Goal: Browse casually

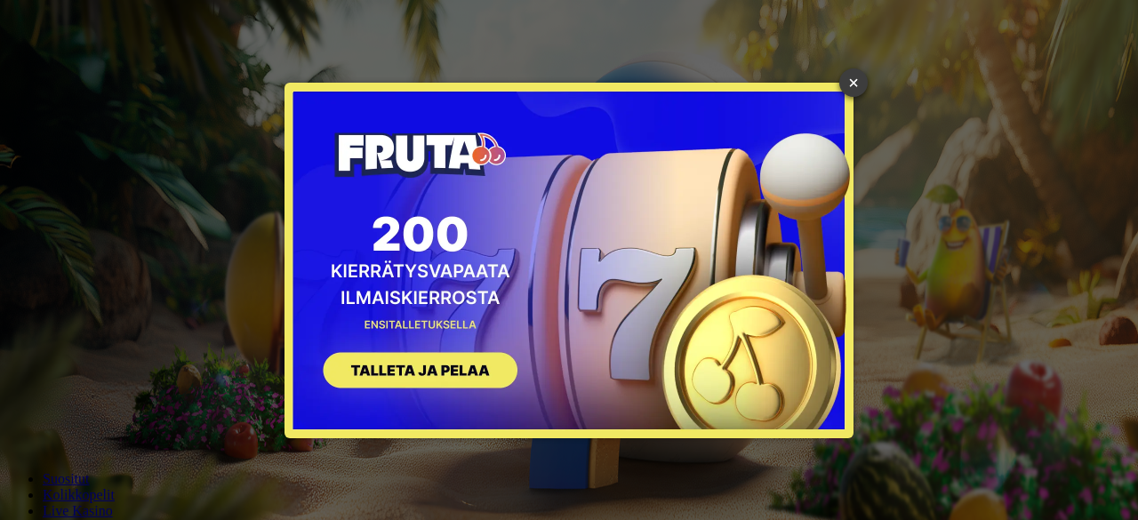
click at [854, 83] on link "×" at bounding box center [854, 82] width 28 height 28
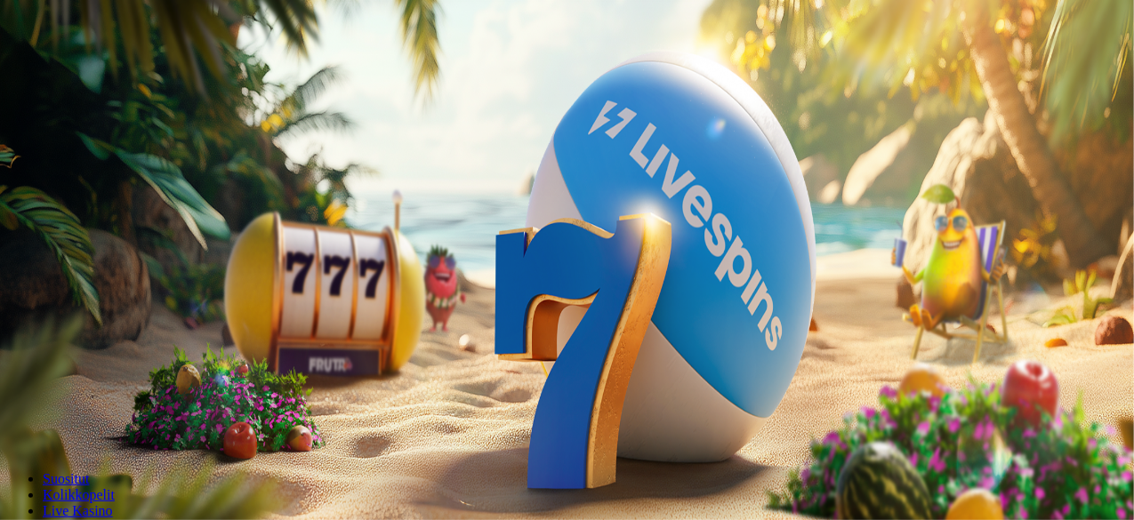
click at [14, 419] on span "minus icon" at bounding box center [14, 419] width 0 height 0
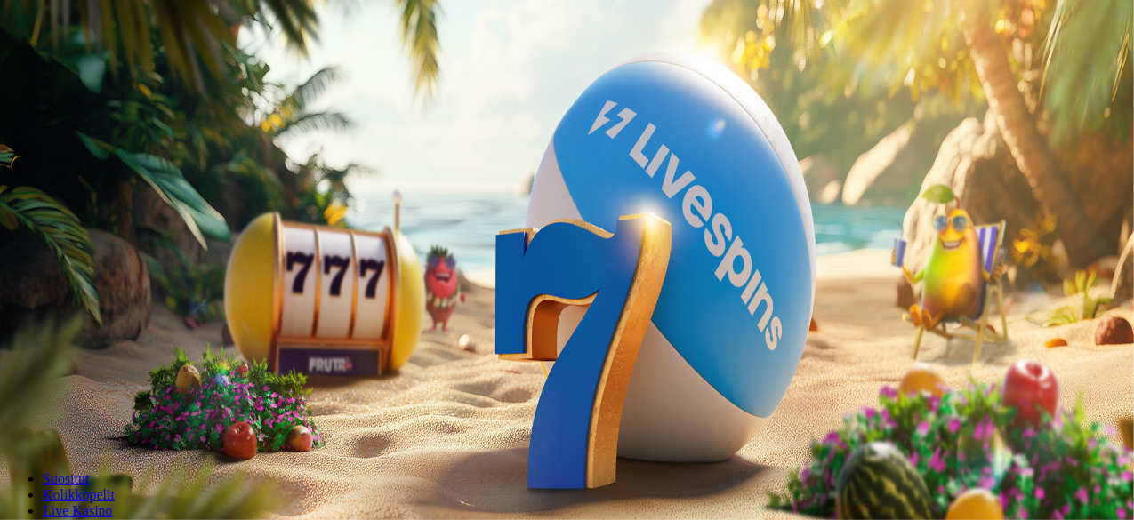
click at [14, 419] on span "minus icon" at bounding box center [14, 419] width 0 height 0
type input "**"
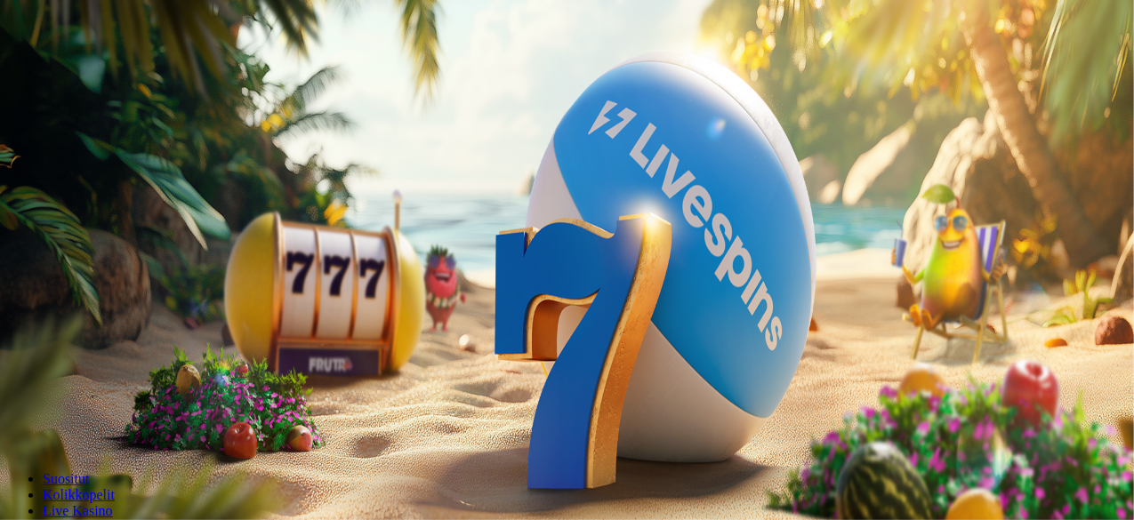
click at [69, 135] on span "Tarjoukset" at bounding box center [73, 127] width 60 height 15
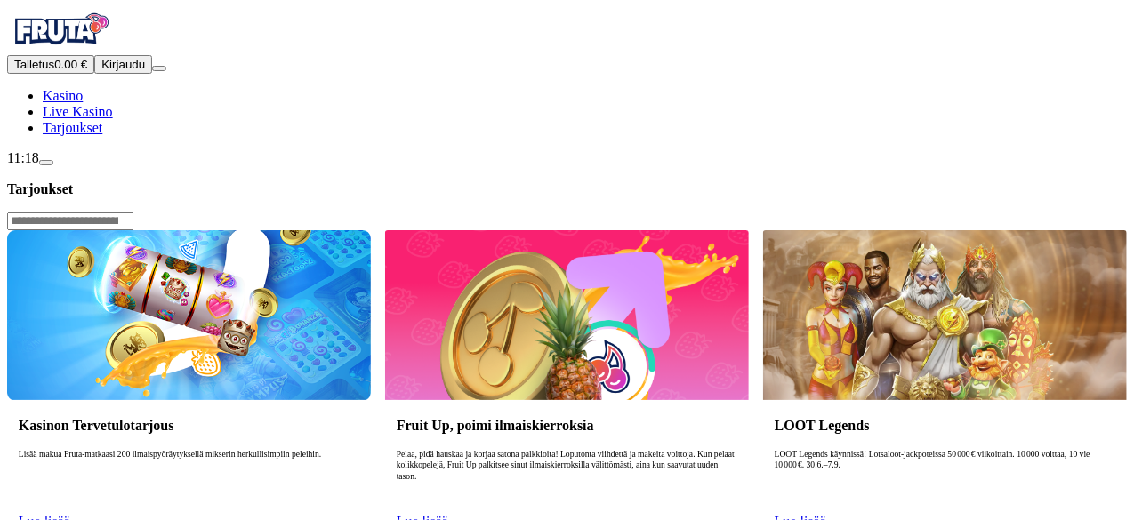
click at [108, 119] on span "Live Kasino" at bounding box center [78, 111] width 70 height 15
click at [83, 103] on span "Kasino" at bounding box center [63, 95] width 40 height 15
